Goal: Task Accomplishment & Management: Manage account settings

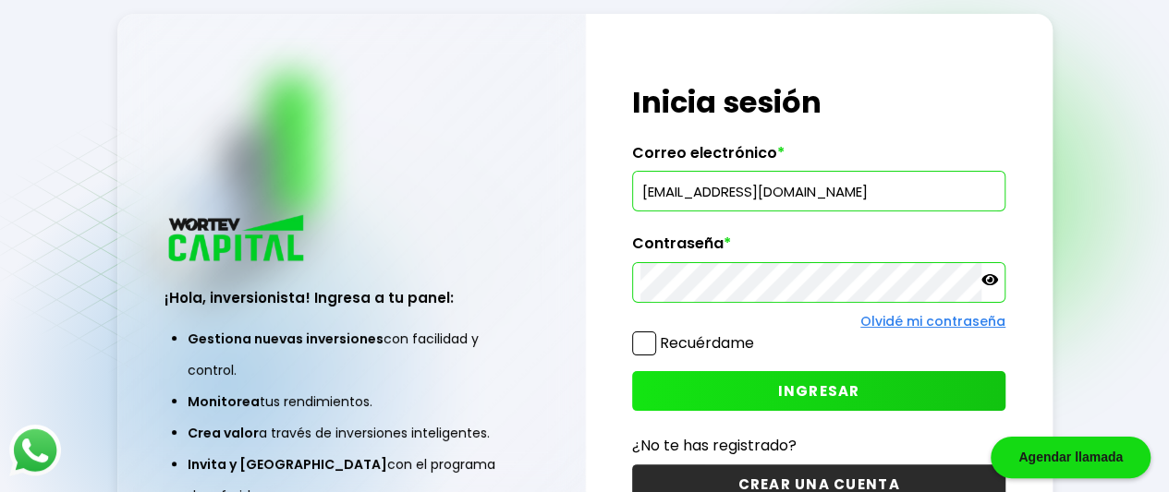
click at [796, 199] on input "[EMAIL_ADDRESS][DOMAIN_NAME]" at bounding box center [818, 191] width 357 height 39
type input "[PERSON_NAME][EMAIL_ADDRESS][DOMAIN_NAME]"
click at [985, 279] on icon at bounding box center [989, 279] width 17 height 11
click at [801, 398] on span "INGRESAR" at bounding box center [819, 391] width 82 height 19
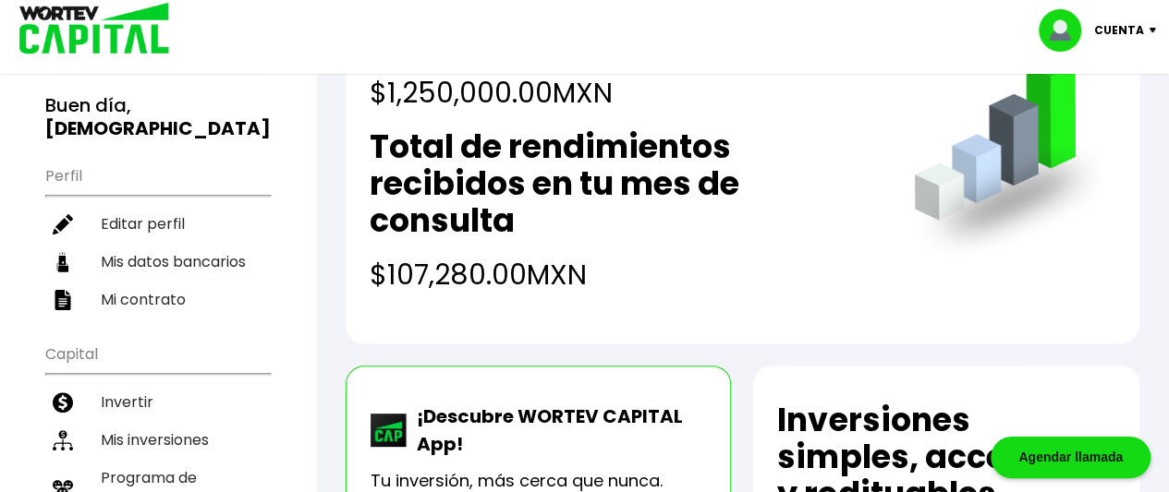
scroll to position [146, 0]
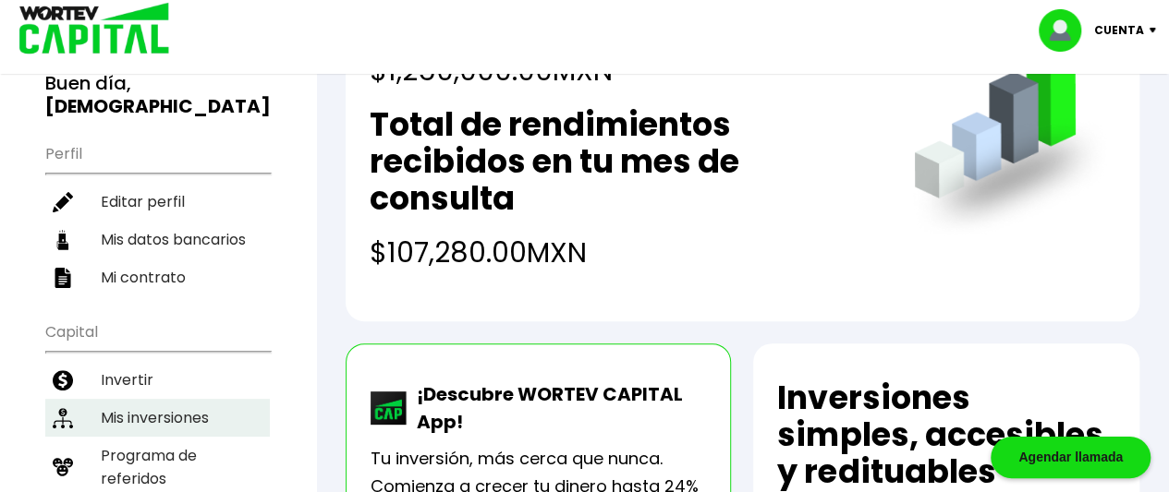
click at [180, 399] on li "Mis inversiones" at bounding box center [157, 418] width 225 height 38
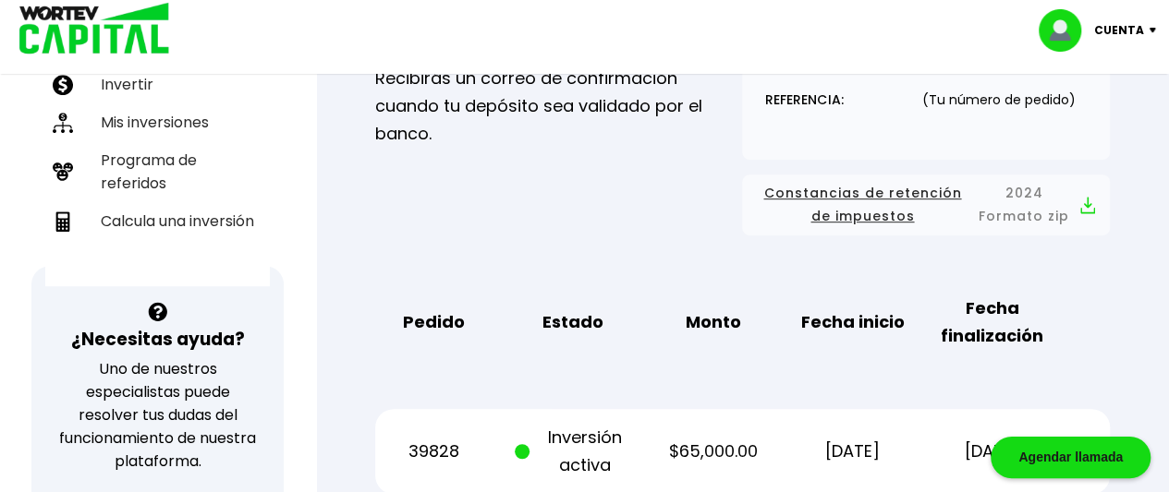
scroll to position [441, 0]
